Goal: Task Accomplishment & Management: Use online tool/utility

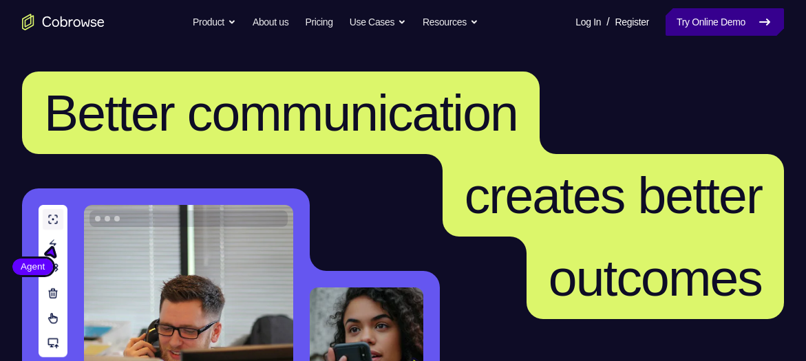
drag, startPoint x: 0, startPoint y: 0, endPoint x: 701, endPoint y: 17, distance: 701.6
click at [701, 17] on link "Try Online Demo" at bounding box center [725, 22] width 118 height 28
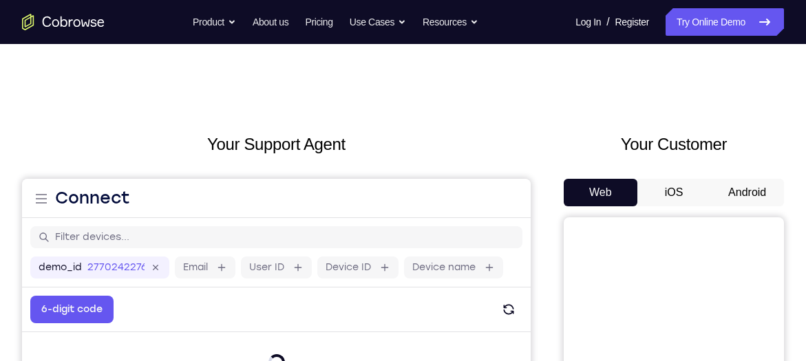
click at [743, 192] on button "Android" at bounding box center [747, 193] width 74 height 28
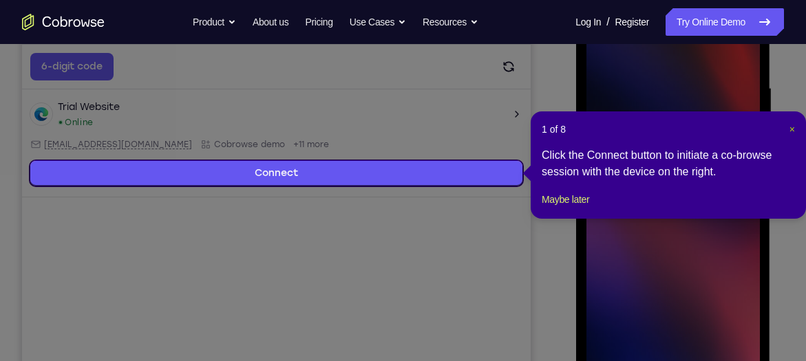
click at [792, 124] on span "×" at bounding box center [793, 129] width 6 height 11
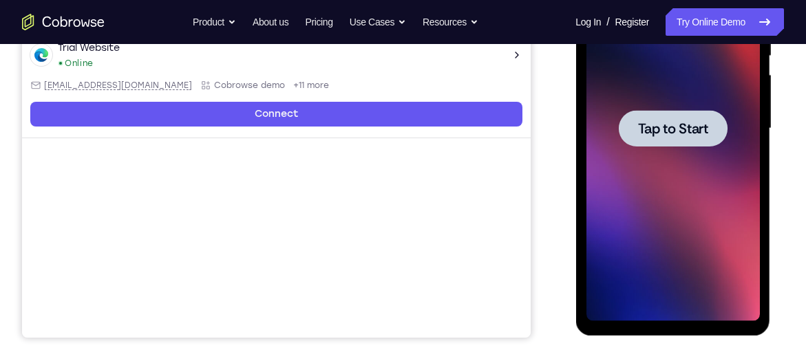
scroll to position [313, 0]
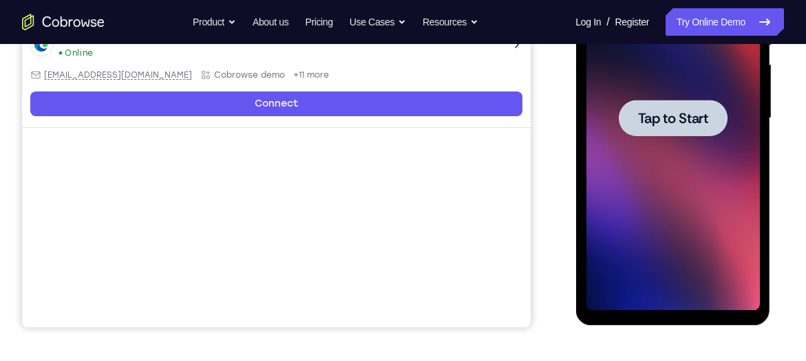
click at [678, 134] on div at bounding box center [672, 118] width 109 height 36
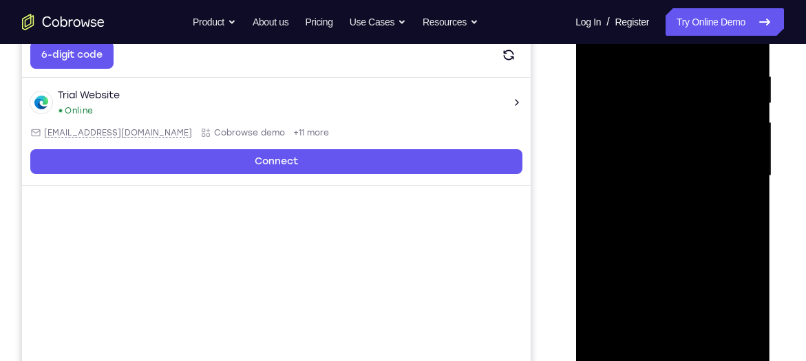
scroll to position [321, 0]
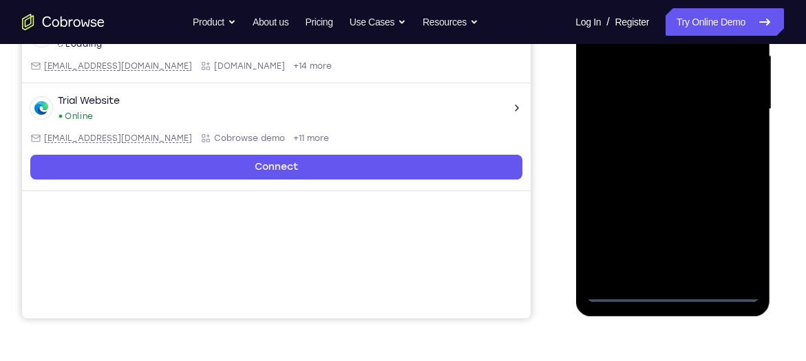
click at [668, 295] on div at bounding box center [672, 109] width 173 height 385
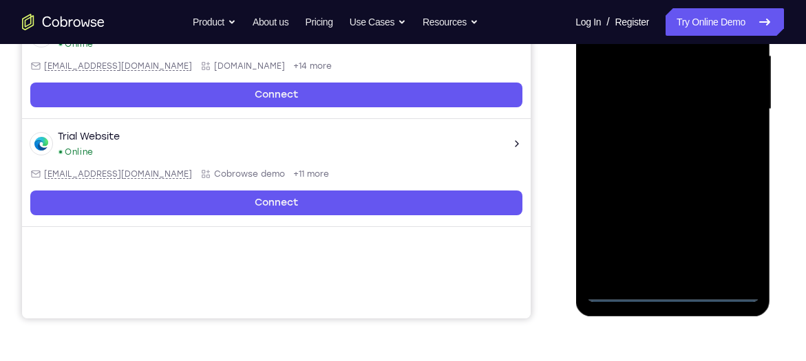
click at [733, 243] on div at bounding box center [672, 109] width 173 height 385
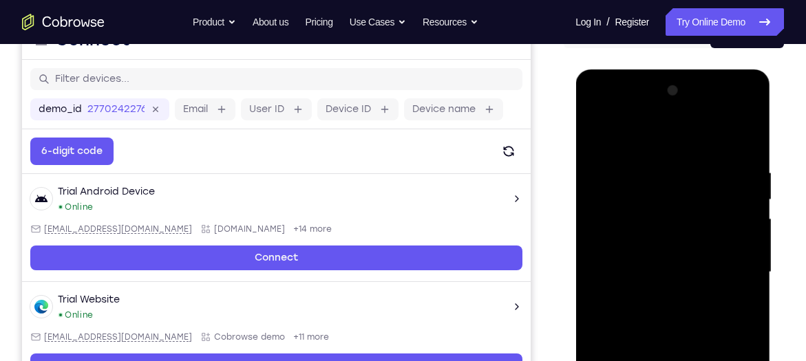
scroll to position [149, 0]
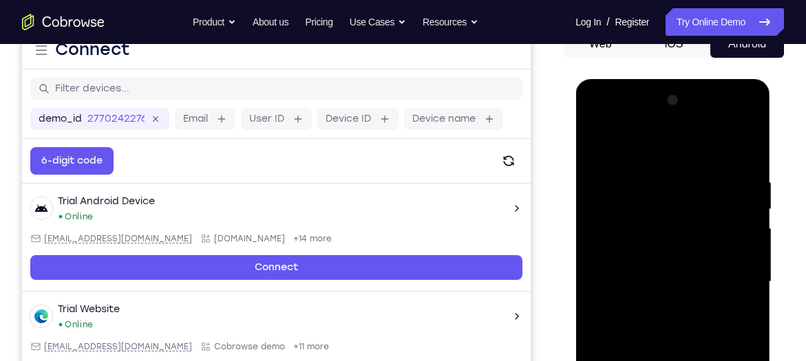
click at [629, 145] on div at bounding box center [672, 281] width 173 height 385
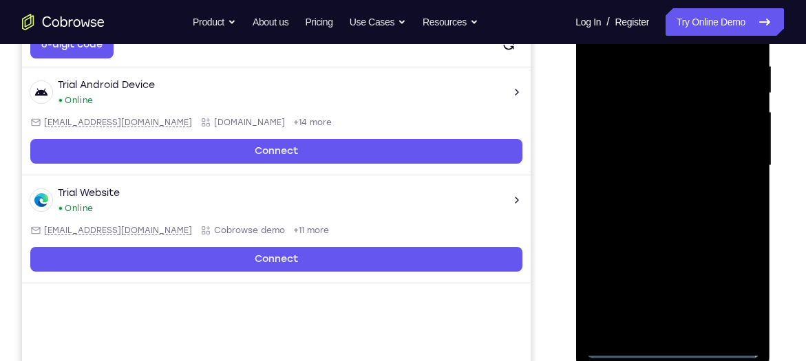
scroll to position [268, 0]
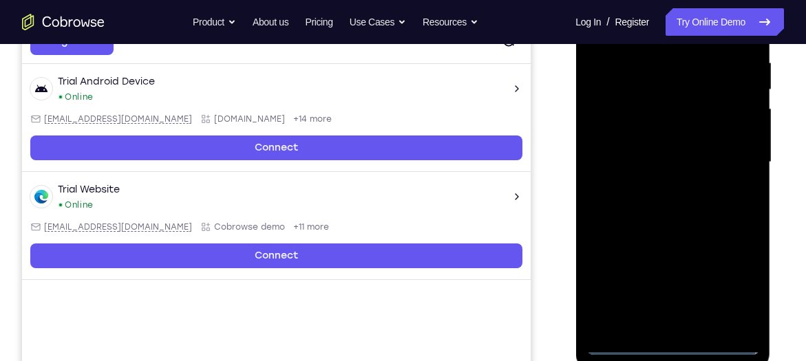
click at [733, 159] on div at bounding box center [672, 162] width 173 height 385
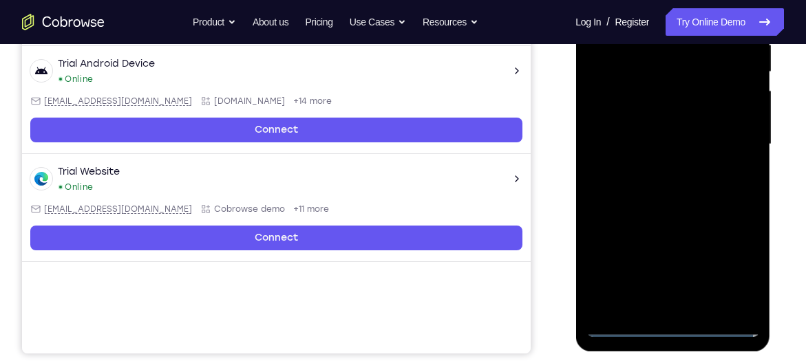
scroll to position [287, 0]
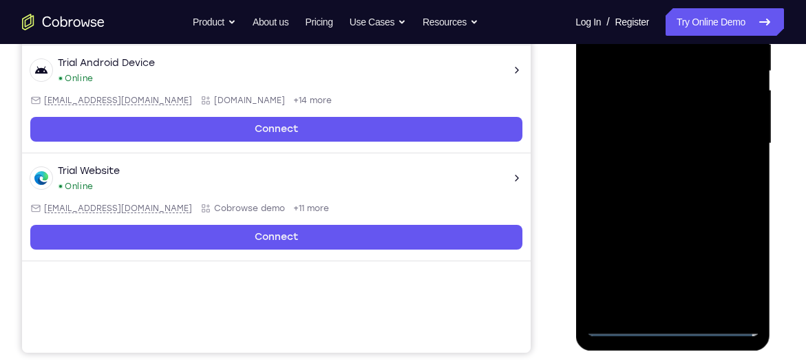
click at [689, 308] on div at bounding box center [672, 143] width 173 height 385
click at [661, 129] on div at bounding box center [672, 143] width 173 height 385
click at [671, 257] on div at bounding box center [672, 143] width 173 height 385
click at [650, 120] on div at bounding box center [672, 143] width 173 height 385
click at [659, 138] on div at bounding box center [672, 143] width 173 height 385
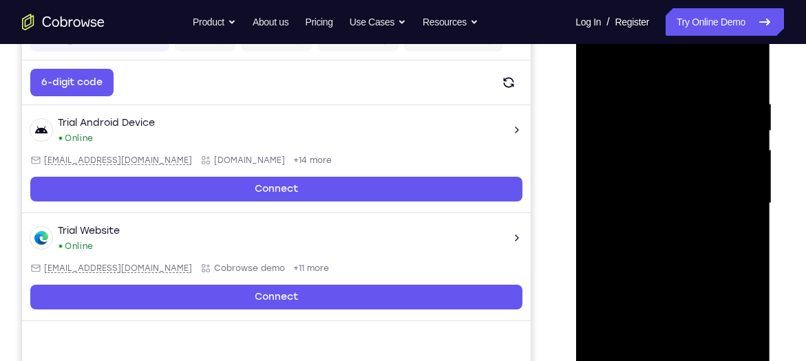
scroll to position [227, 0]
click at [746, 90] on div at bounding box center [672, 203] width 173 height 385
click at [668, 269] on div at bounding box center [672, 203] width 173 height 385
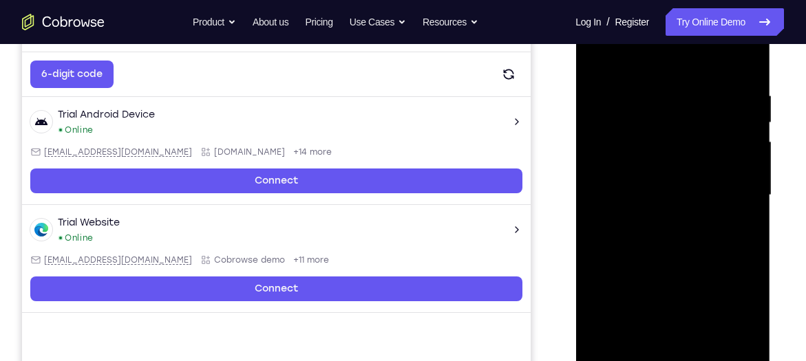
scroll to position [232, 0]
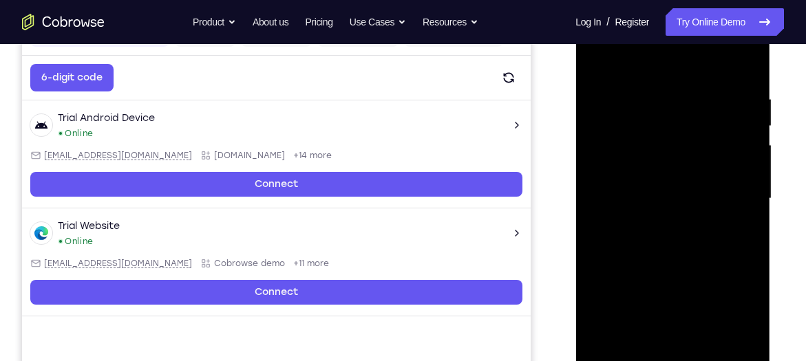
click at [735, 57] on div at bounding box center [672, 198] width 173 height 385
click at [645, 89] on div at bounding box center [672, 198] width 173 height 385
click at [741, 178] on div at bounding box center [672, 198] width 173 height 385
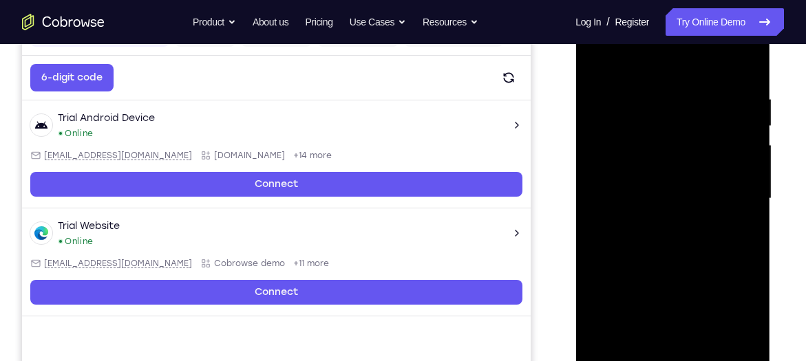
click at [746, 65] on div at bounding box center [672, 198] width 173 height 385
click at [596, 56] on div at bounding box center [672, 198] width 173 height 385
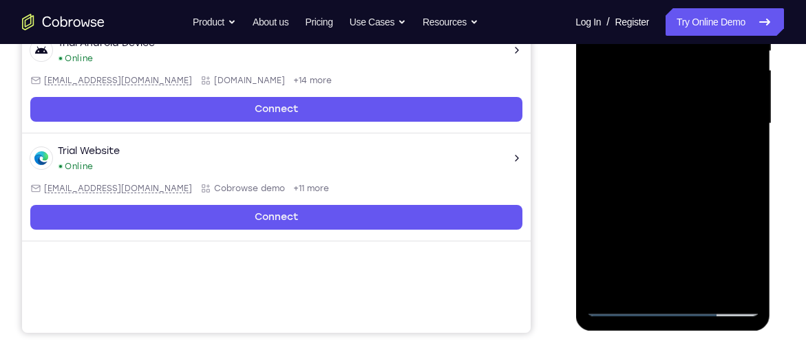
scroll to position [301, 0]
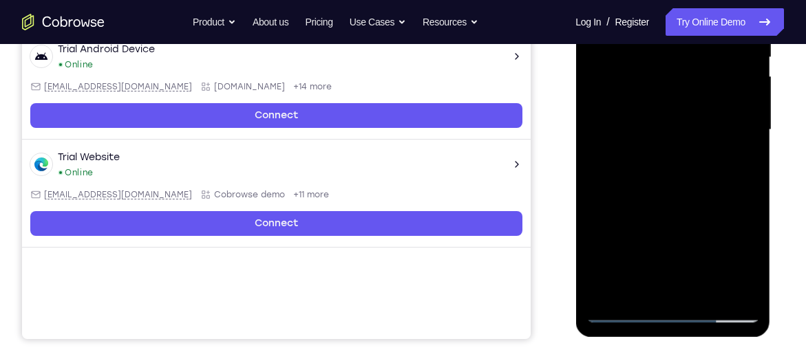
click at [699, 191] on div at bounding box center [672, 129] width 173 height 385
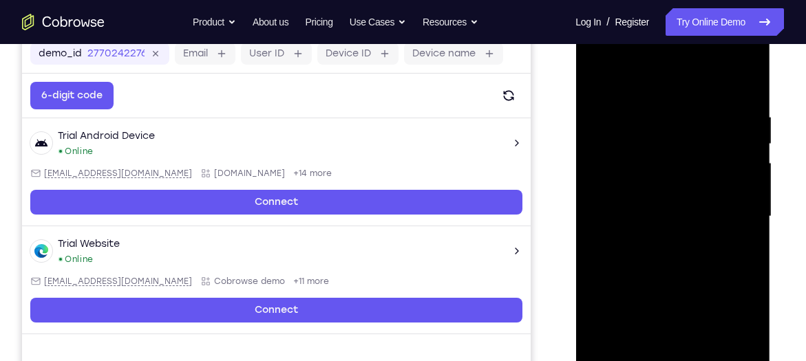
scroll to position [213, 0]
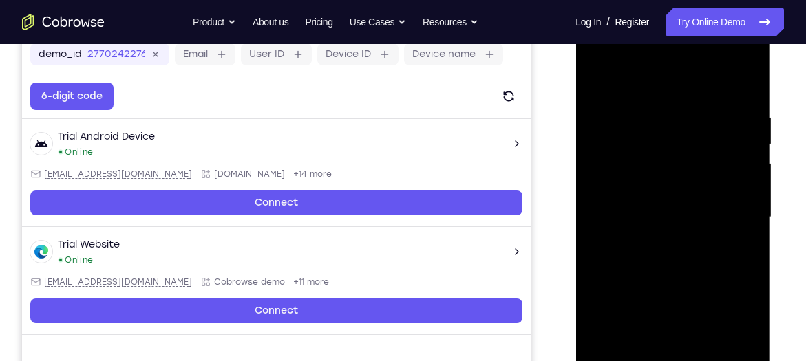
click at [668, 253] on div at bounding box center [672, 217] width 173 height 385
click at [736, 111] on div at bounding box center [672, 217] width 173 height 385
click at [726, 189] on div at bounding box center [672, 217] width 173 height 385
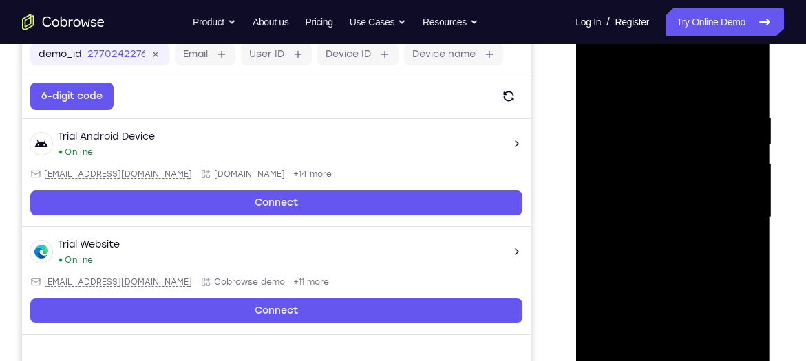
click at [726, 189] on div at bounding box center [672, 217] width 173 height 385
click at [740, 87] on div at bounding box center [672, 217] width 173 height 385
